Goal: Navigation & Orientation: Go to known website

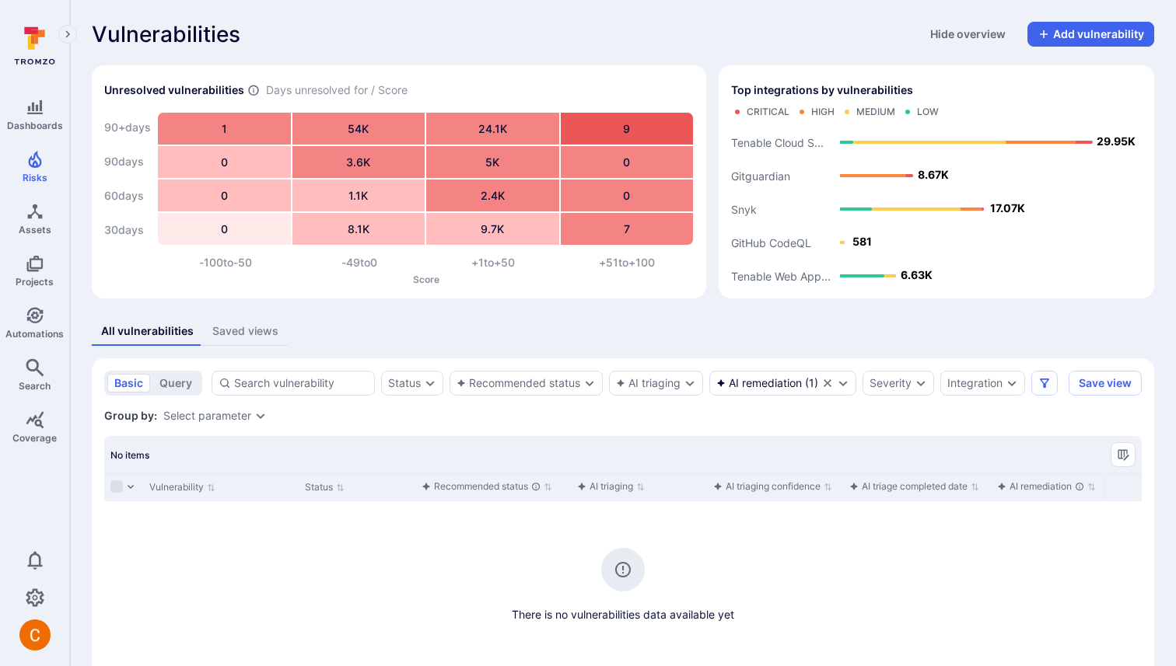
scroll to position [75, 0]
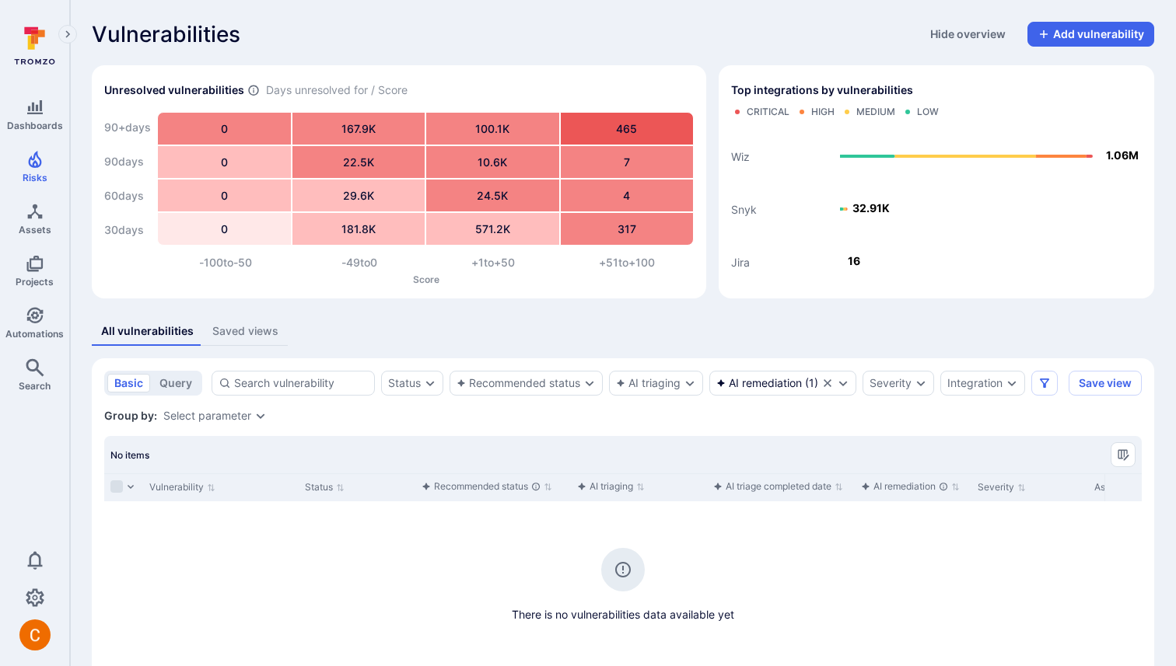
scroll to position [75, 0]
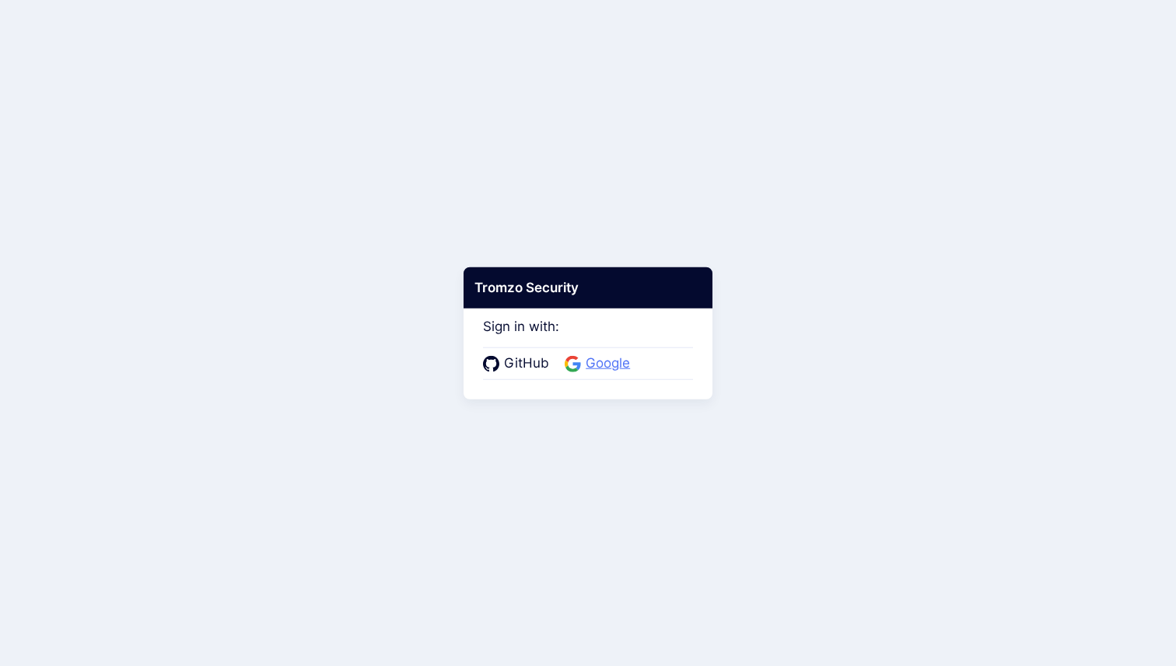
click at [599, 367] on span "Google" at bounding box center [608, 364] width 54 height 20
